Goal: Contribute content

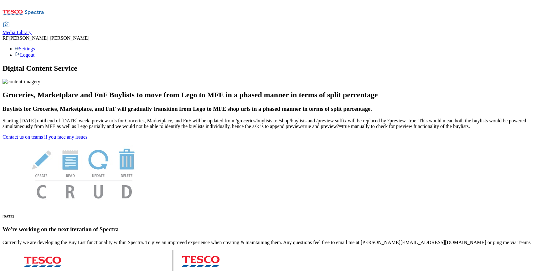
click at [32, 30] on span "Media Library" at bounding box center [17, 32] width 29 height 5
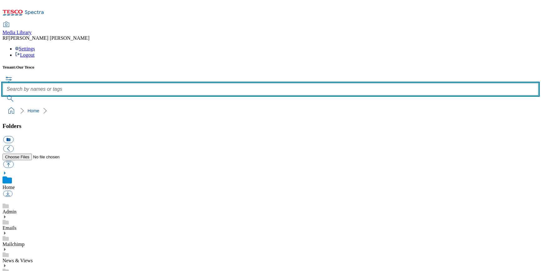
click at [242, 83] on input "text" at bounding box center [271, 89] width 536 height 13
type input "action"
click at [3, 96] on button "submit" at bounding box center [11, 99] width 16 height 6
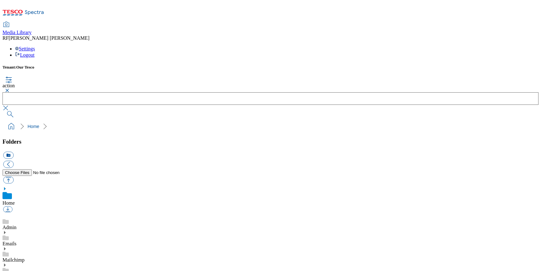
click at [10, 89] on button "button" at bounding box center [7, 91] width 8 height 4
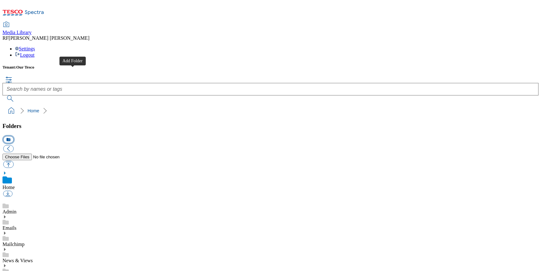
click at [13, 136] on button "icon_new_folder" at bounding box center [8, 139] width 10 height 7
click at [165, 65] on div "Tenant: Our Tesco" at bounding box center [271, 83] width 536 height 37
click at [128, 105] on ol "Home" at bounding box center [272, 111] width 532 height 12
click at [33, 271] on link "News & Views" at bounding box center [18, 273] width 30 height 5
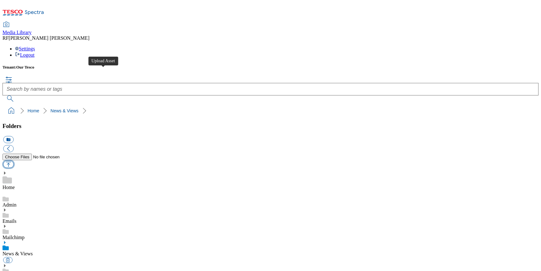
click at [13, 161] on button "button" at bounding box center [8, 164] width 10 height 7
